Goal: Task Accomplishment & Management: Manage account settings

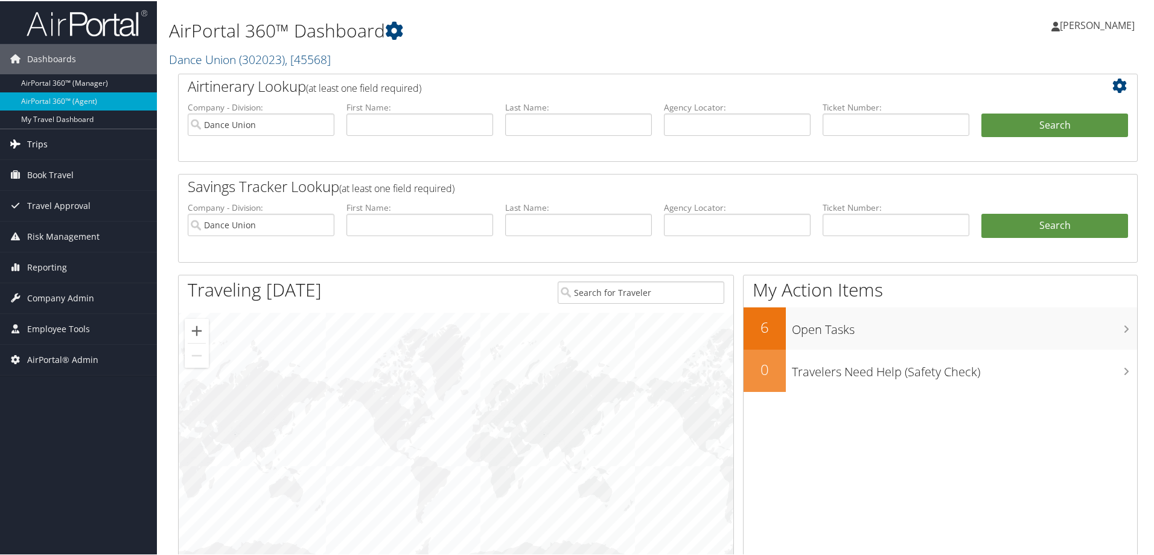
click at [40, 141] on span "Trips" at bounding box center [37, 143] width 21 height 30
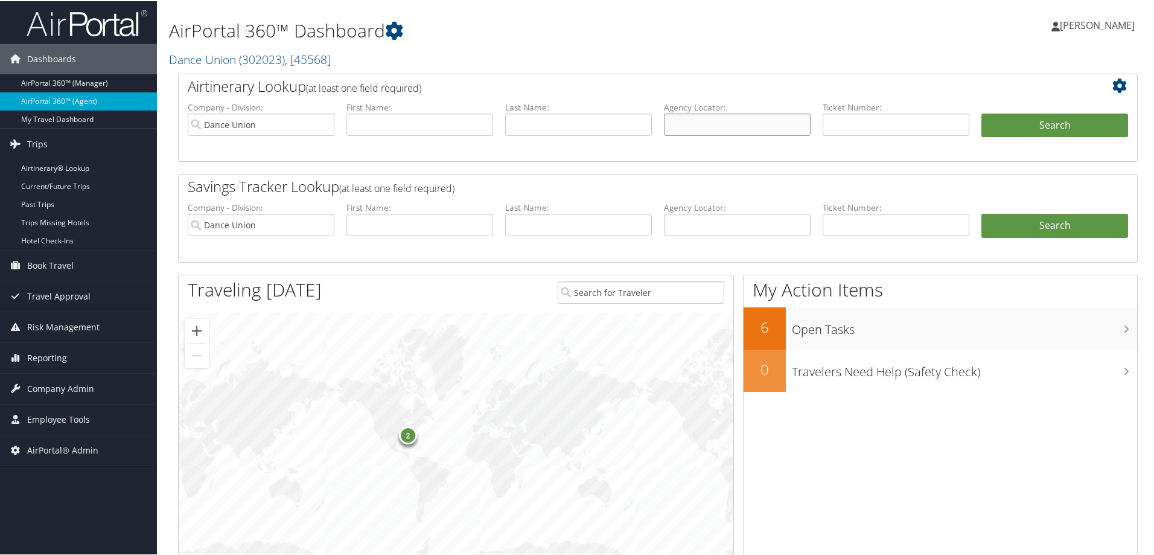
click at [682, 126] on input "text" at bounding box center [737, 123] width 147 height 22
type input "dc7wr2"
click at [1018, 118] on button "Search" at bounding box center [1054, 124] width 147 height 24
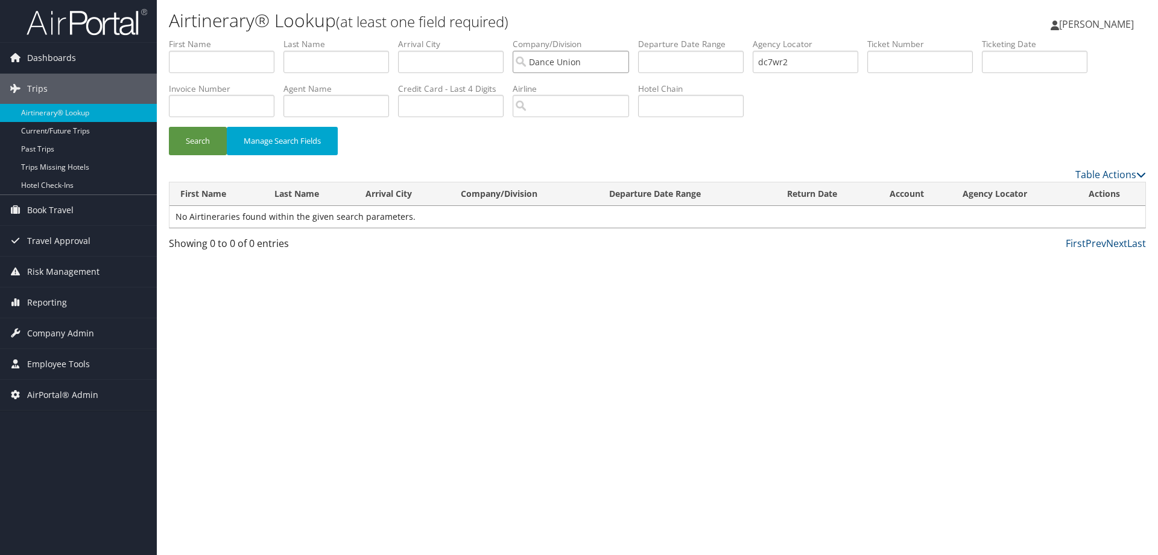
click at [628, 63] on input "Dance Union" at bounding box center [571, 62] width 116 height 22
click at [202, 142] on button "Search" at bounding box center [198, 141] width 58 height 28
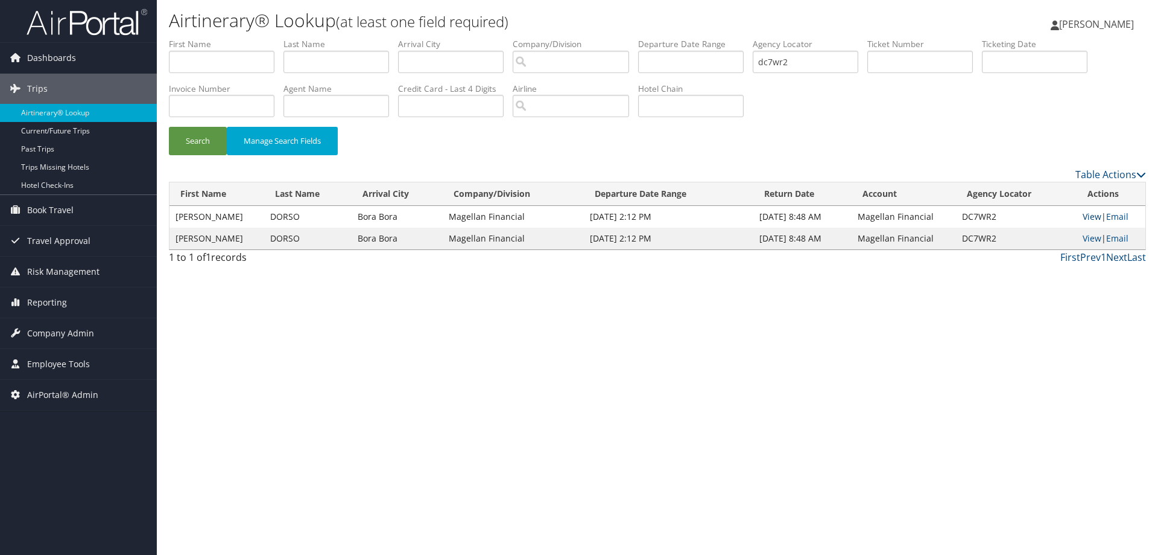
click at [1090, 215] on link "View" at bounding box center [1092, 216] width 19 height 11
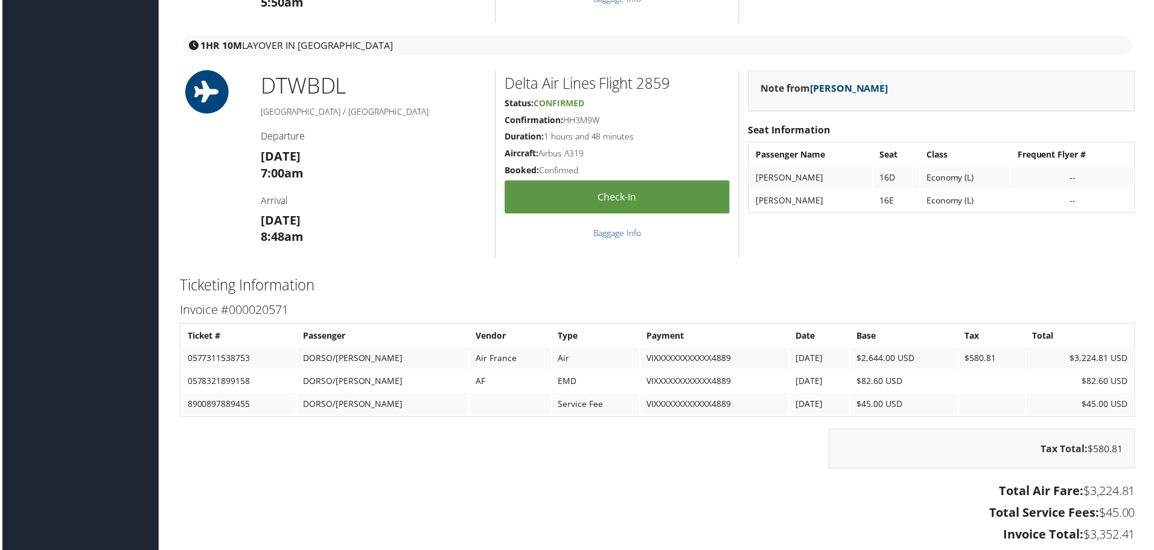
scroll to position [2353, 0]
drag, startPoint x: 504, startPoint y: 381, endPoint x: 526, endPoint y: 381, distance: 22.3
click at [552, 381] on td "EMD" at bounding box center [596, 382] width 88 height 22
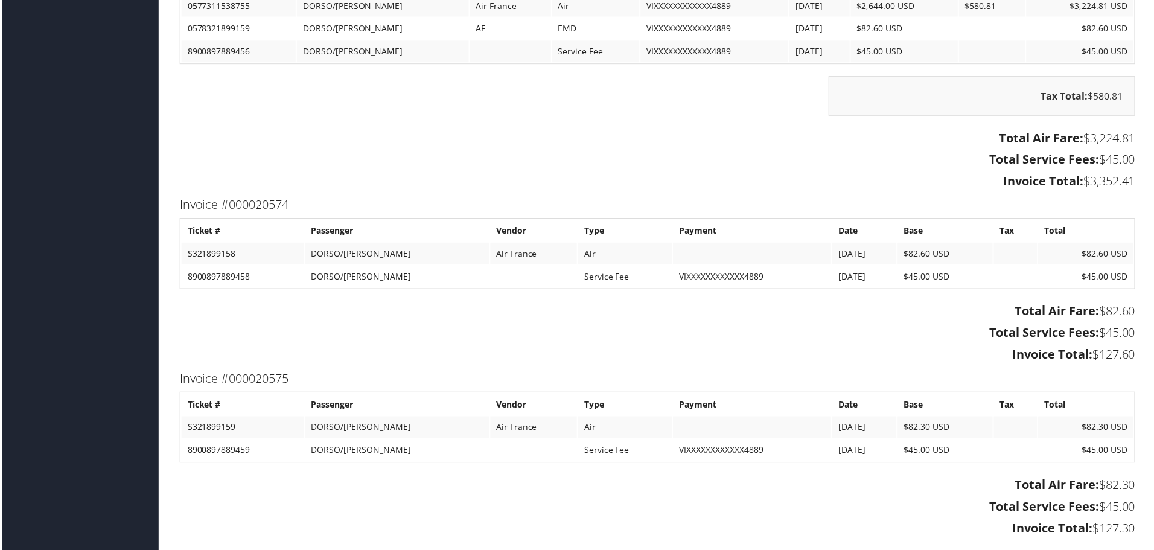
scroll to position [2957, 0]
drag, startPoint x: 317, startPoint y: 278, endPoint x: 642, endPoint y: 252, distance: 325.7
click at [630, 259] on tbody "Ticket # Passenger Vendor Type Payment Date Base Tax Total S321899158 DORSO/JAS…" at bounding box center [658, 254] width 956 height 68
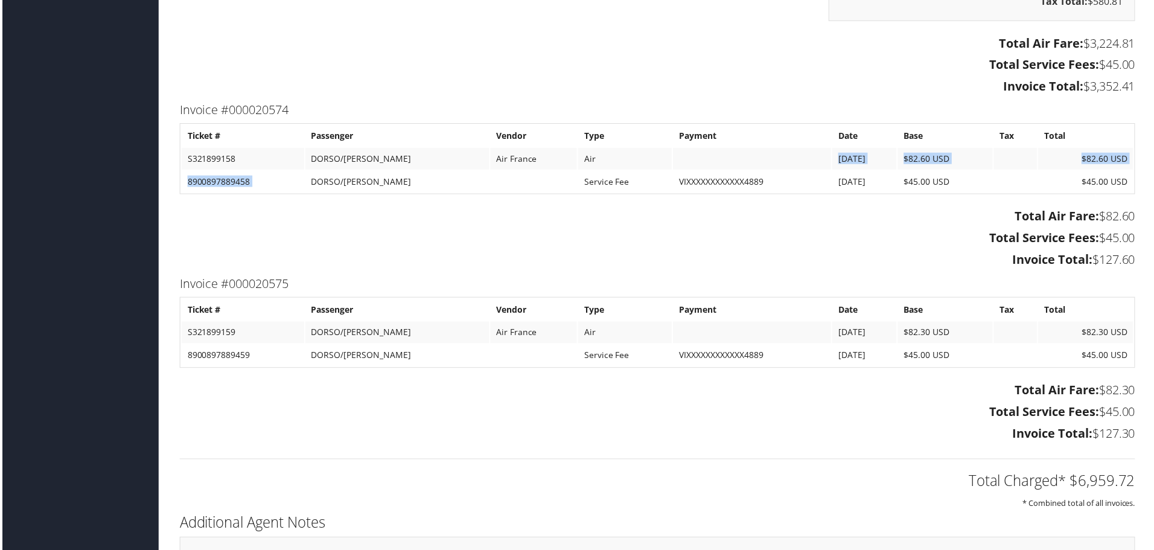
scroll to position [3077, 0]
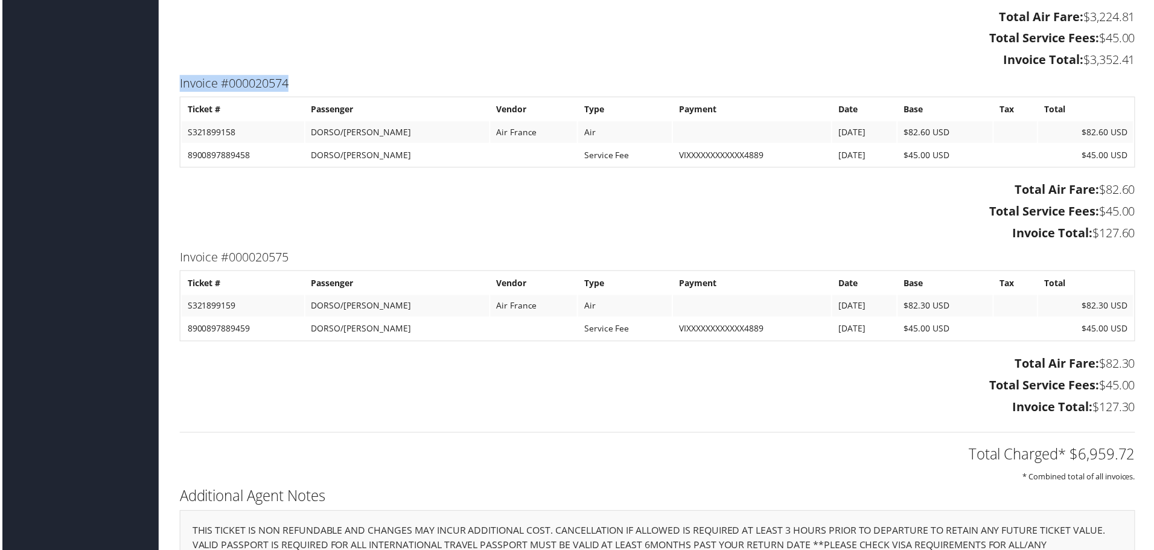
drag, startPoint x: 177, startPoint y: 87, endPoint x: 305, endPoint y: 89, distance: 127.9
click at [305, 89] on div "Invoice #000020574 Ticket # Passenger Vendor Type Payment Date Base Tax Total S…" at bounding box center [657, 161] width 977 height 174
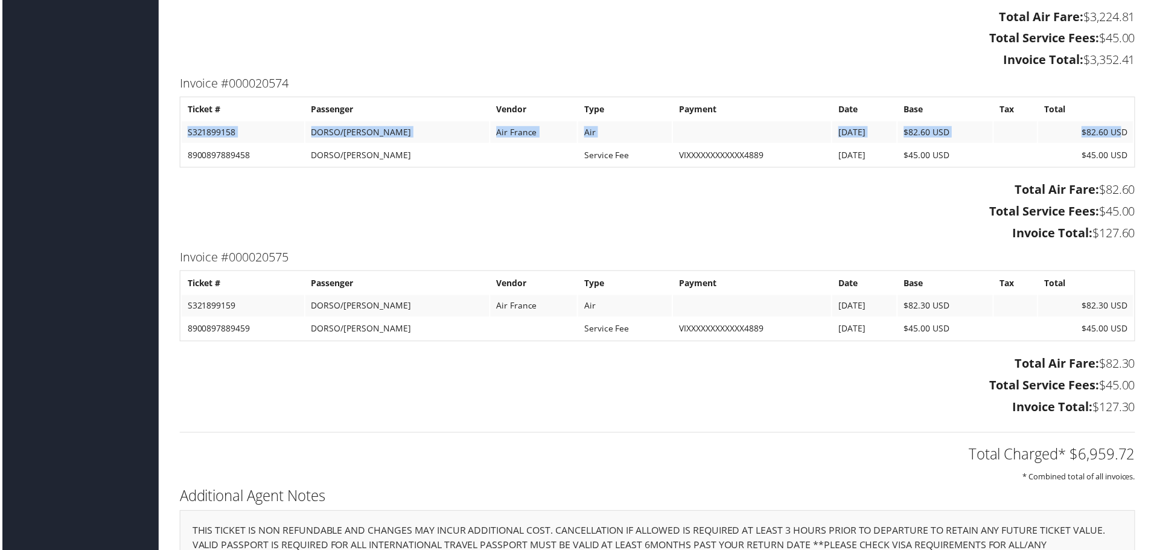
drag, startPoint x: 187, startPoint y: 130, endPoint x: 1120, endPoint y: 132, distance: 933.4
click at [1120, 132] on tr "S321899158 DORSO/JASON Air France Air 9/25/2025 $82.60 USD $82.60 USD" at bounding box center [658, 133] width 956 height 22
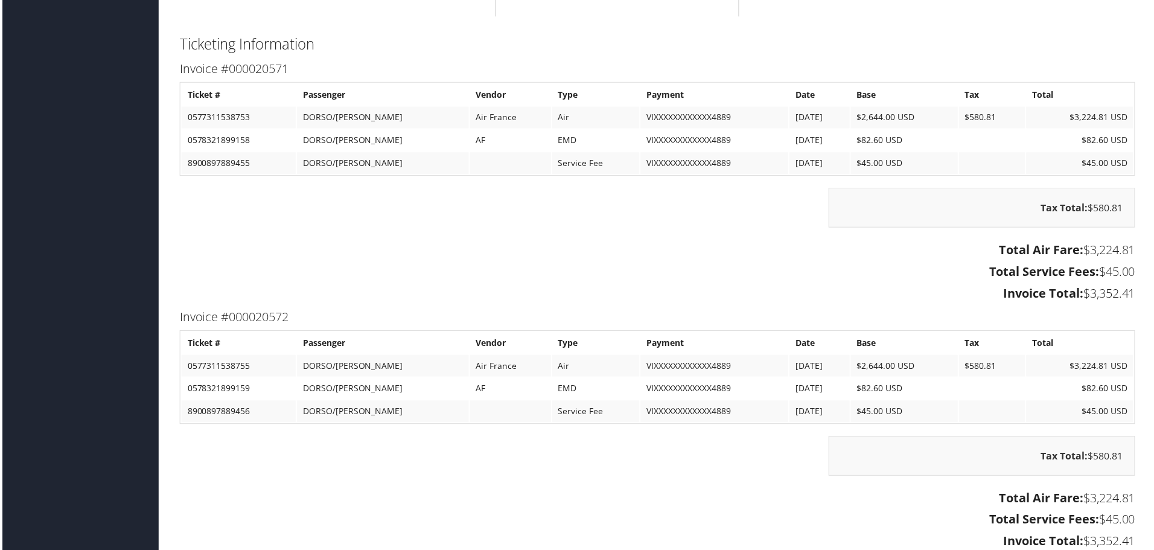
scroll to position [2776, 0]
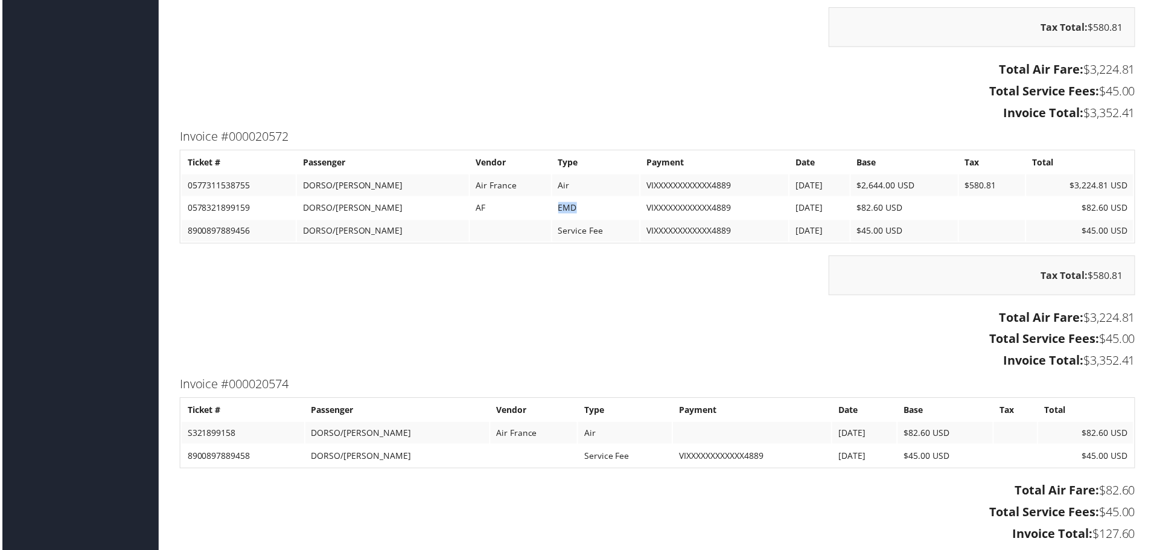
drag, startPoint x: 498, startPoint y: 208, endPoint x: 520, endPoint y: 205, distance: 21.3
click at [552, 205] on td "EMD" at bounding box center [596, 209] width 88 height 22
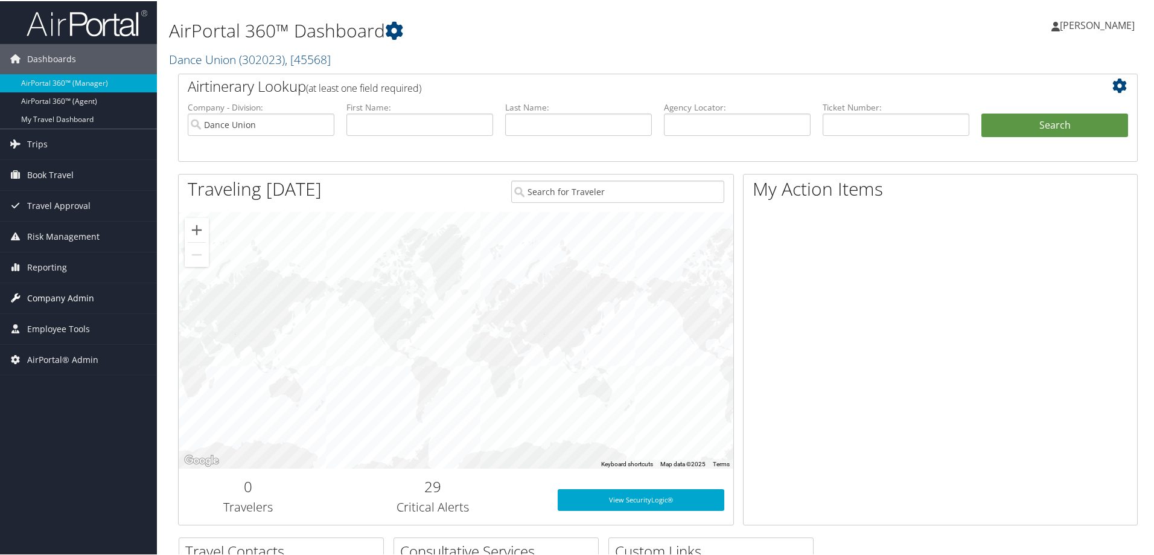
click at [47, 294] on span "Company Admin" at bounding box center [60, 297] width 67 height 30
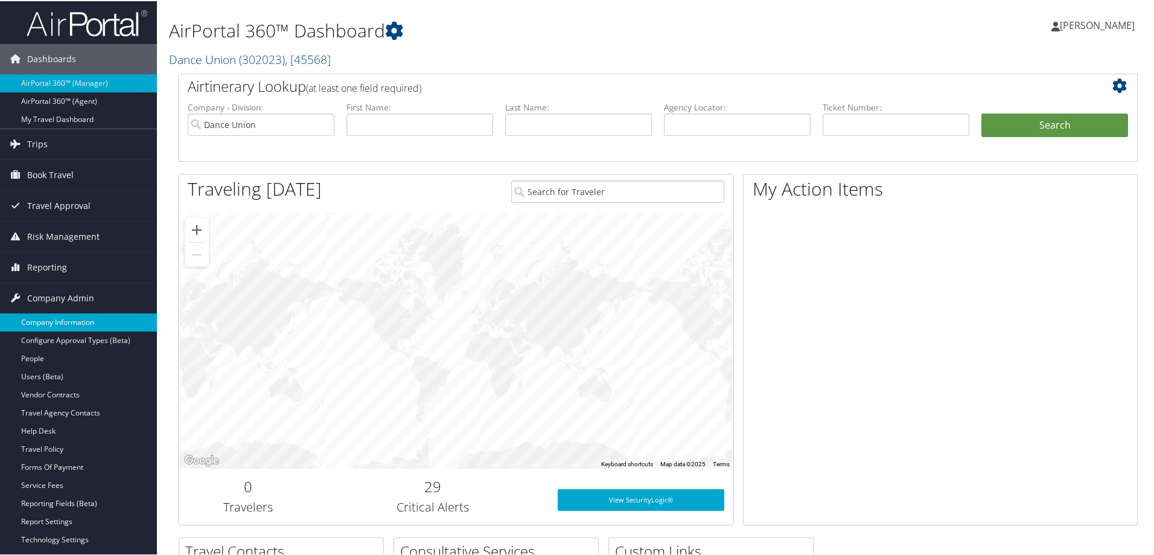
click at [49, 319] on link "Company Information" at bounding box center [78, 321] width 157 height 18
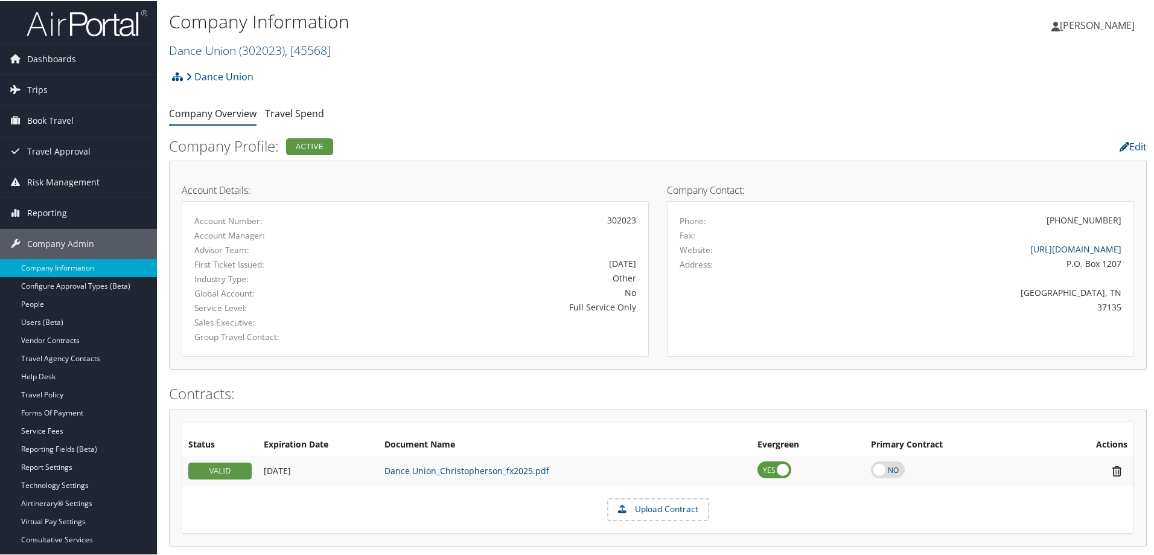
click at [203, 48] on link "Dance Union ( 302023 ) , [ 45568 ]" at bounding box center [250, 49] width 162 height 16
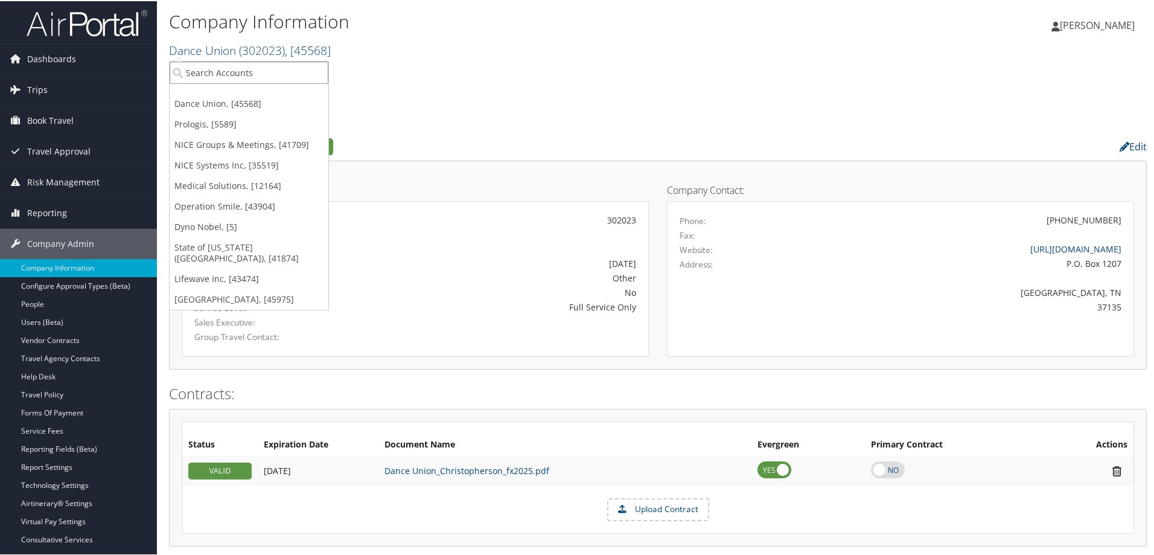
click at [203, 66] on input "search" at bounding box center [249, 71] width 159 height 22
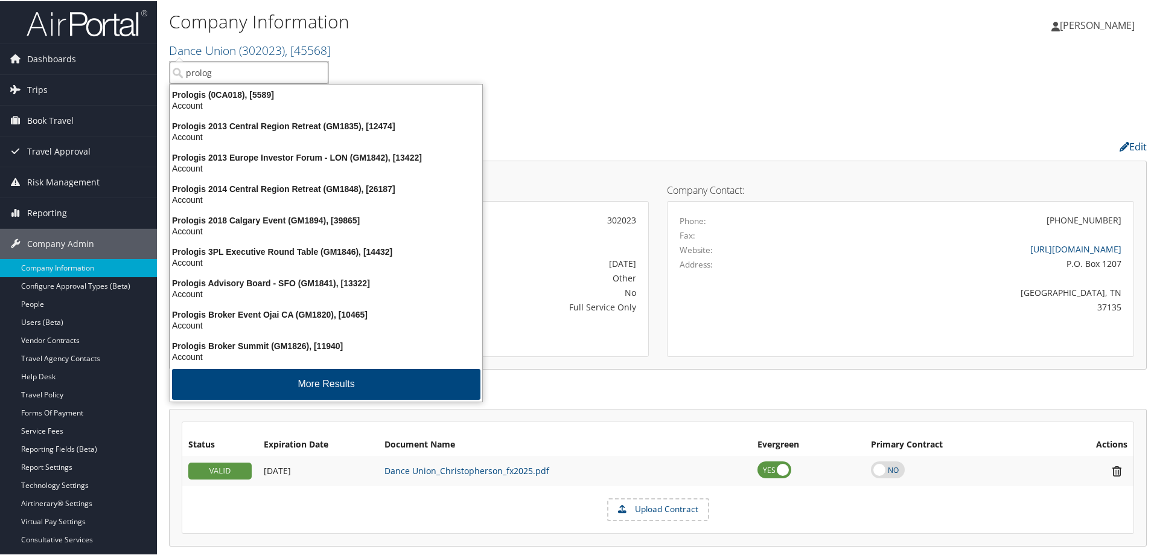
type input "prologi"
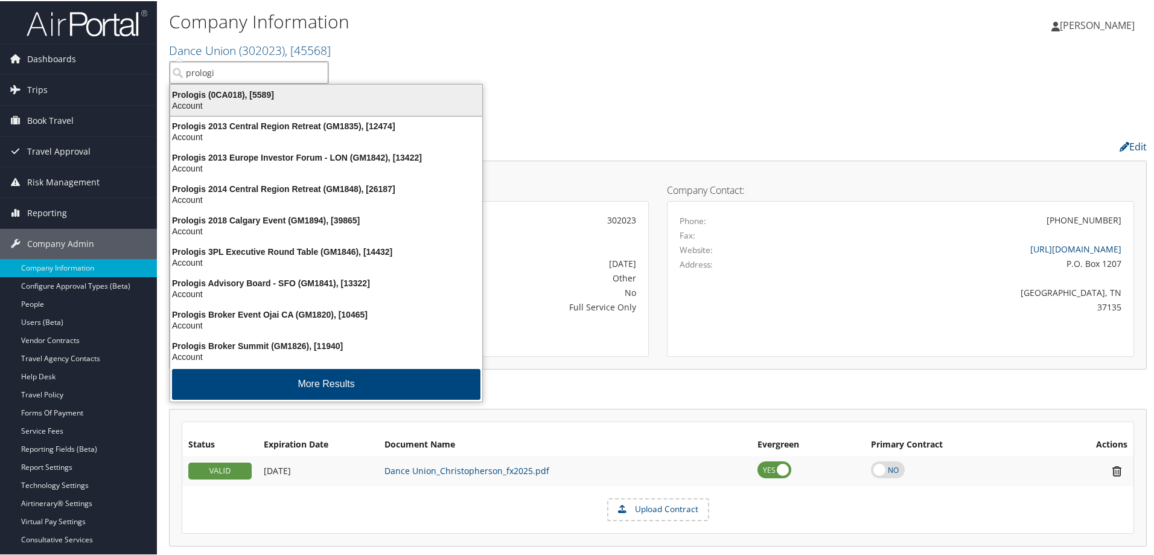
click at [224, 103] on div "Account" at bounding box center [326, 104] width 326 height 11
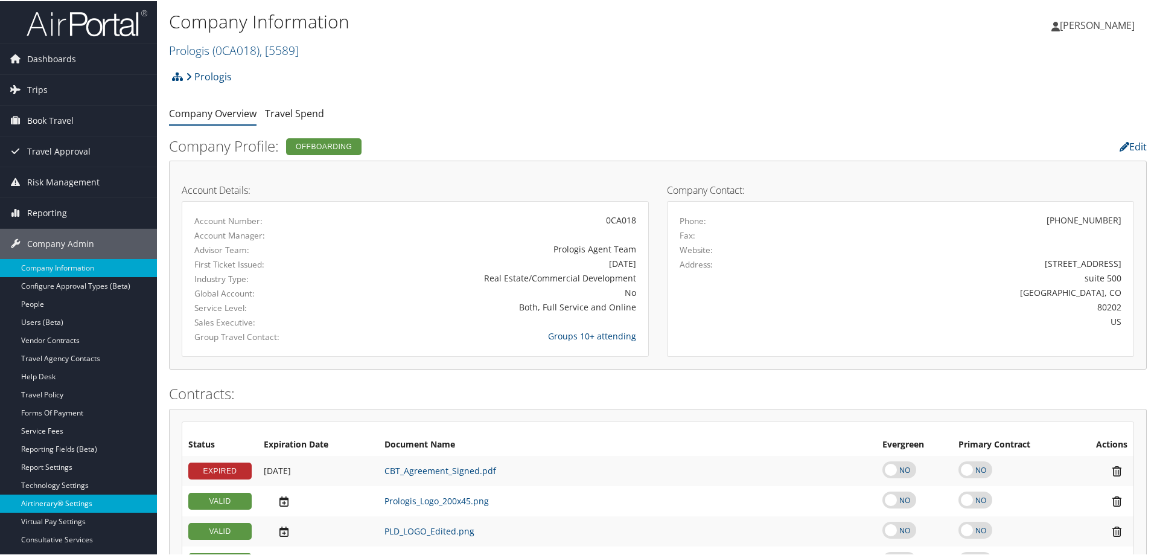
click at [69, 498] on link "Airtinerary® Settings" at bounding box center [78, 502] width 157 height 18
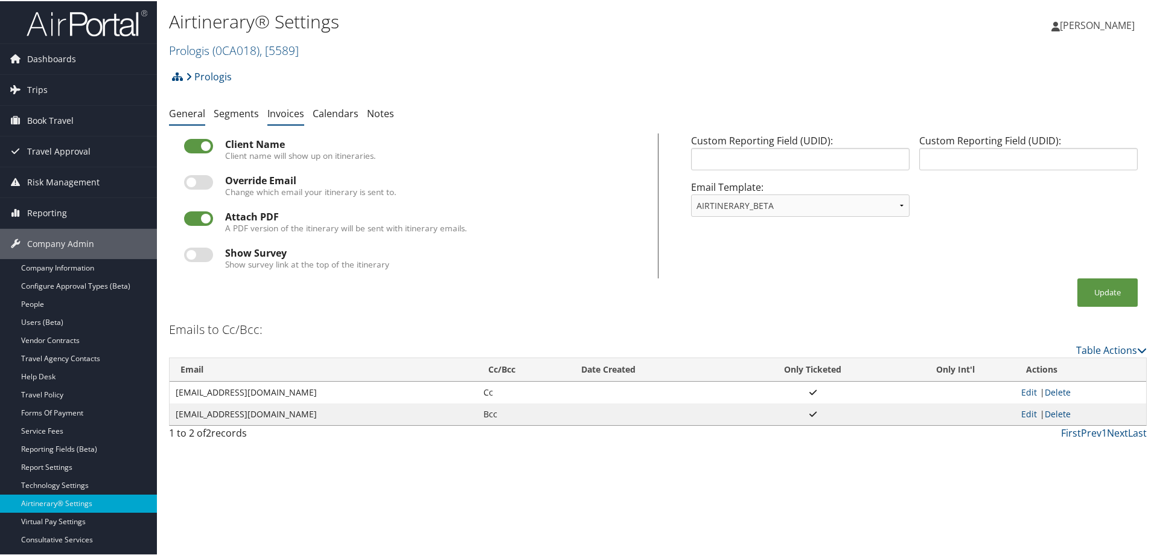
click at [288, 116] on link "Invoices" at bounding box center [285, 112] width 37 height 13
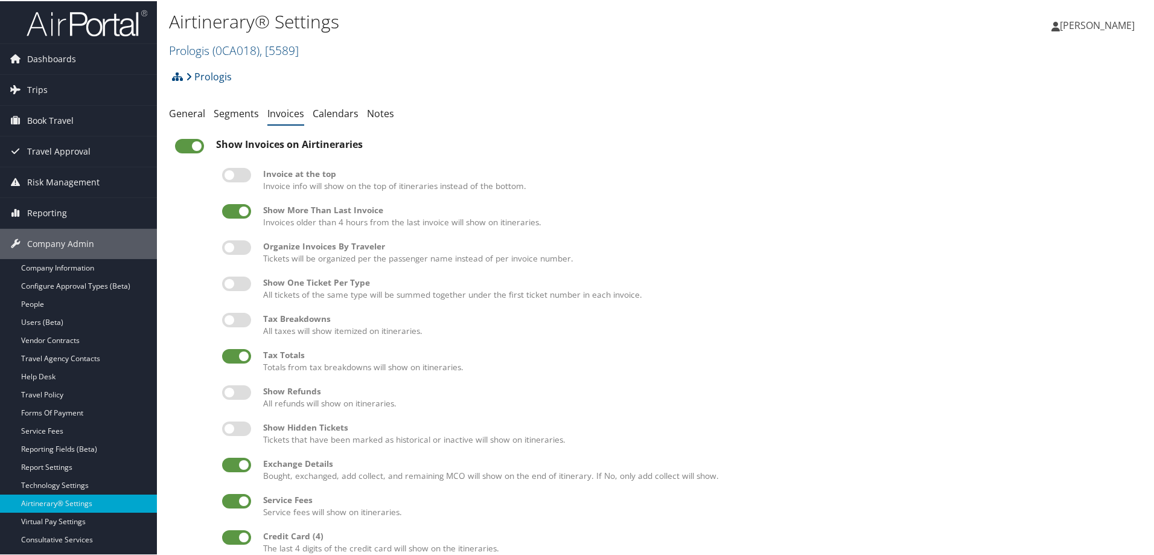
click at [184, 140] on label at bounding box center [189, 145] width 29 height 14
click at [184, 143] on input "checkbox" at bounding box center [185, 147] width 8 height 8
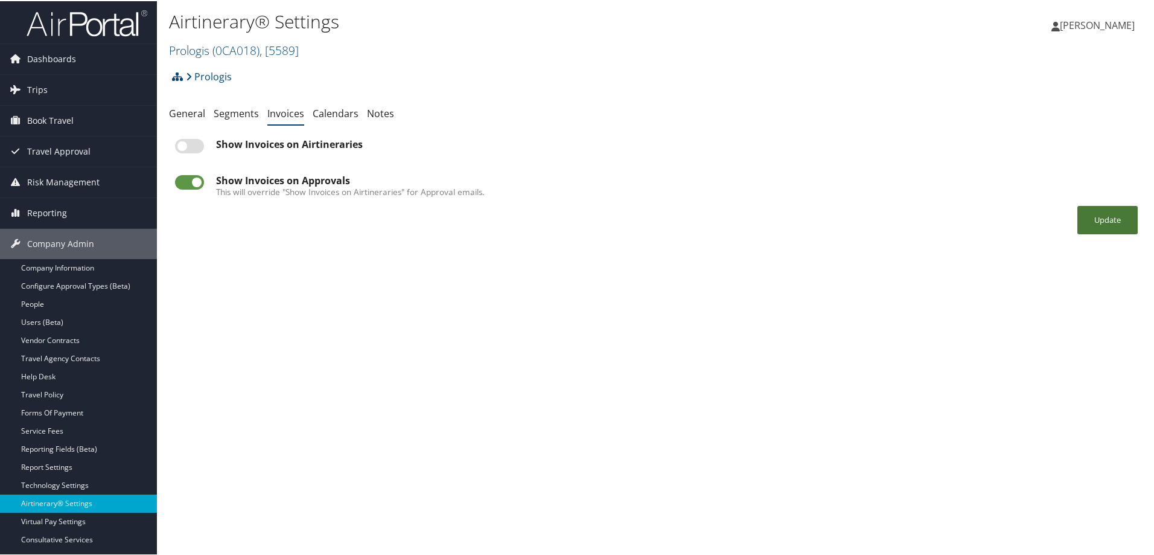
click at [1092, 220] on button "Update" at bounding box center [1107, 219] width 60 height 28
click at [188, 144] on label at bounding box center [189, 145] width 29 height 14
click at [188, 144] on input "checkbox" at bounding box center [185, 147] width 8 height 8
checkbox input "true"
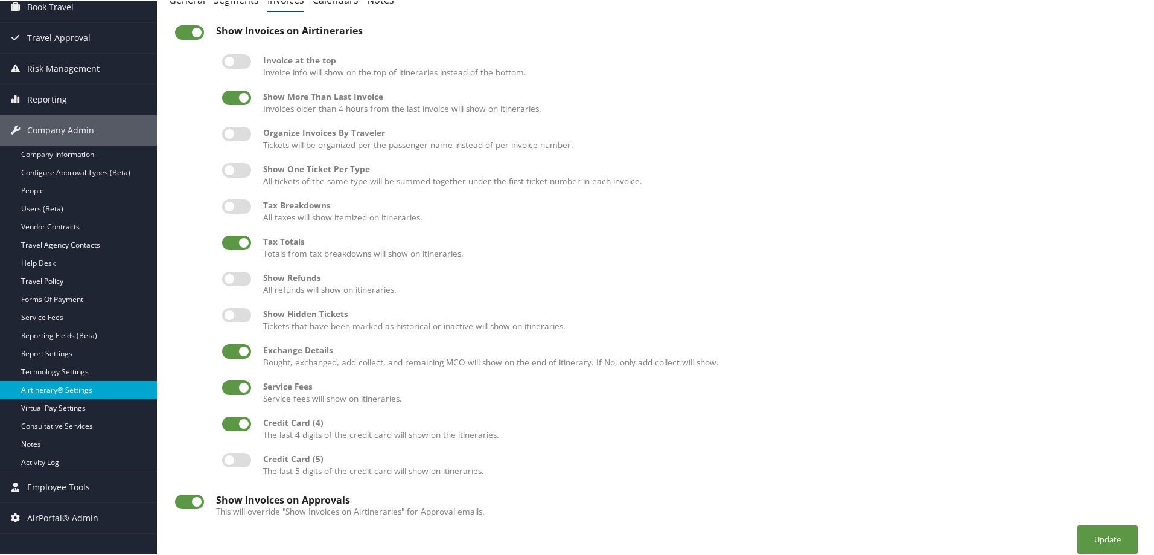
scroll to position [123, 0]
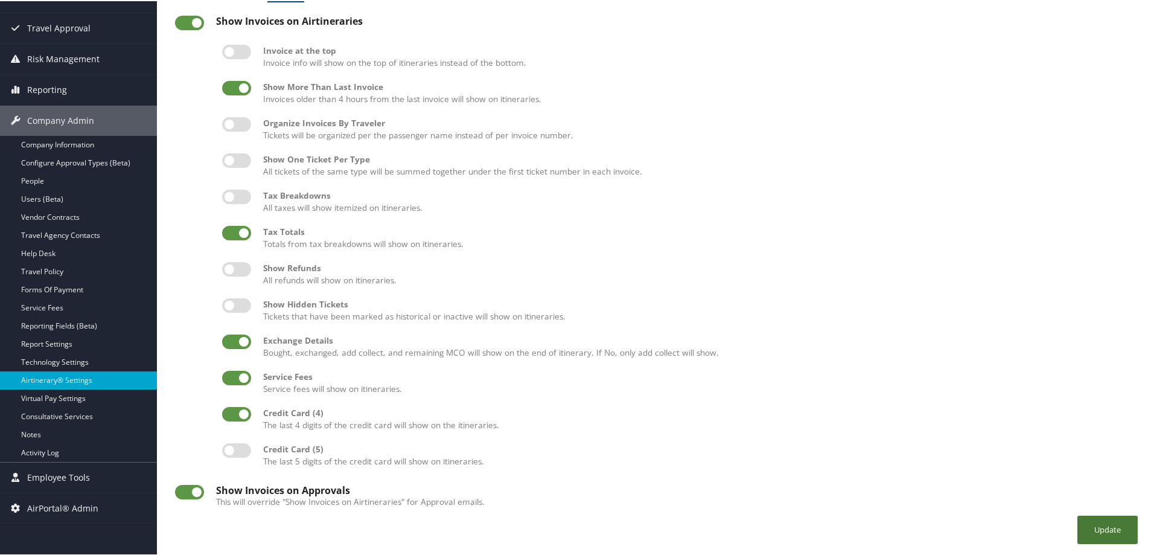
click at [1099, 529] on button "Update" at bounding box center [1107, 528] width 60 height 28
